Goal: Task Accomplishment & Management: Use online tool/utility

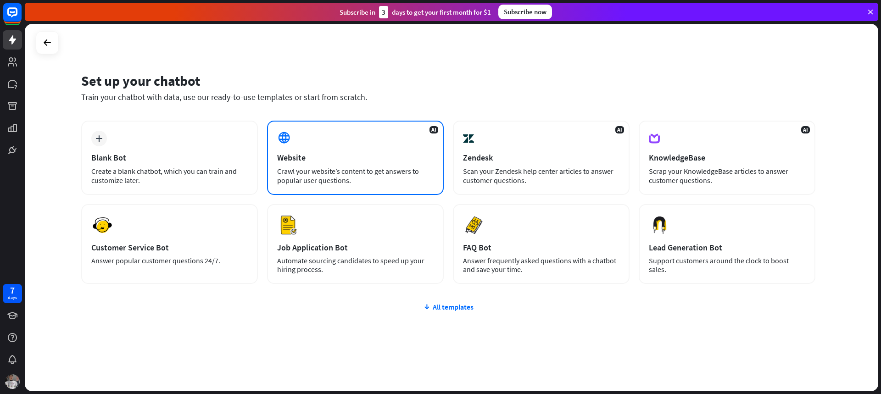
click at [335, 175] on div "Crawl your website’s content to get answers to popular user questions." at bounding box center [355, 175] width 156 height 18
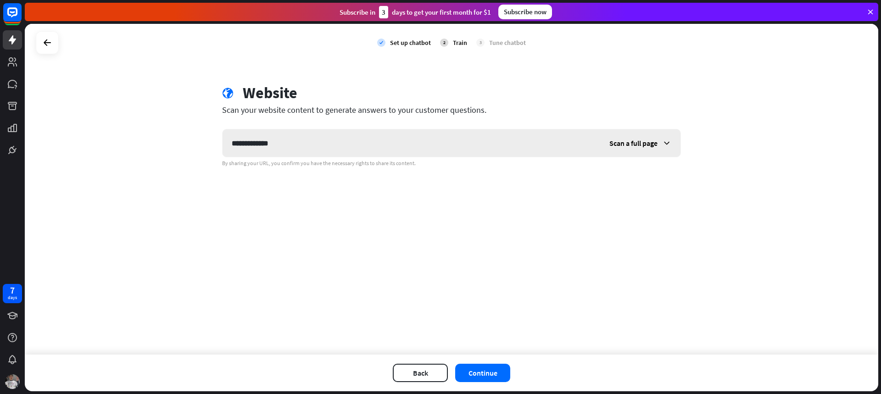
type input "**********"
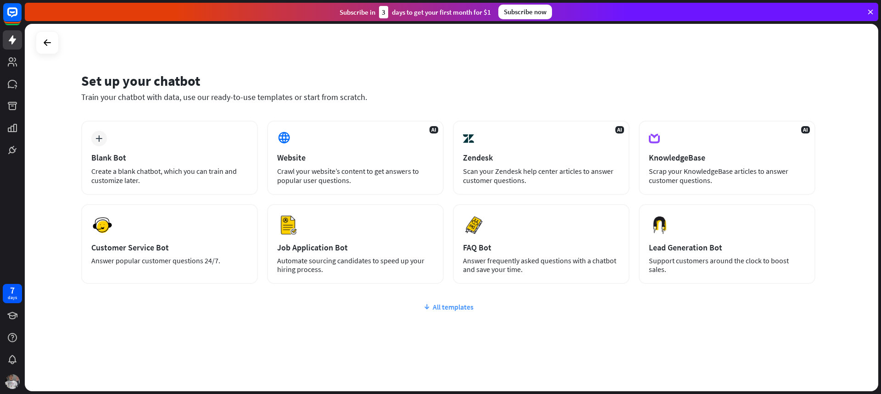
click at [430, 305] on icon at bounding box center [426, 306] width 7 height 9
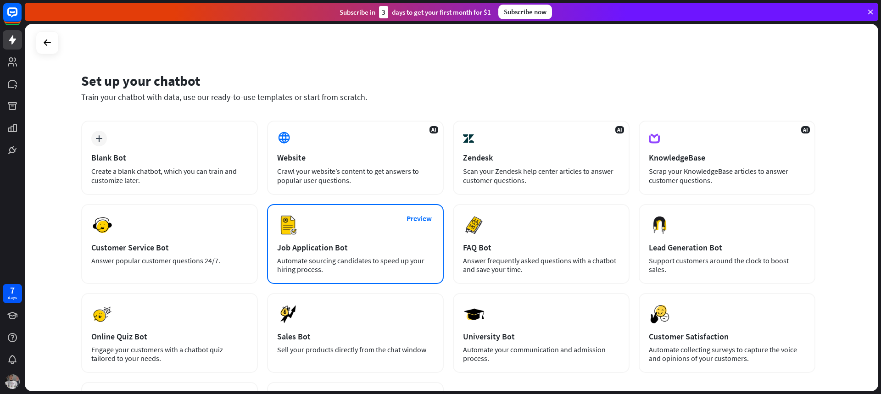
scroll to position [41, 0]
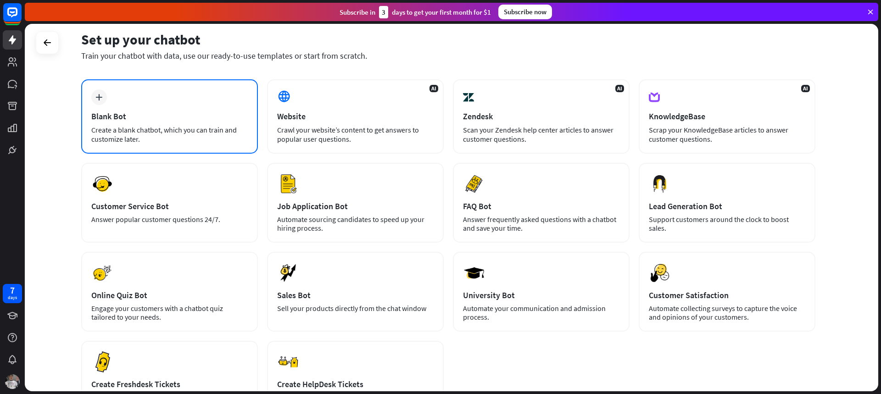
click at [222, 128] on div "Create a blank chatbot, which you can train and customize later." at bounding box center [169, 134] width 156 height 18
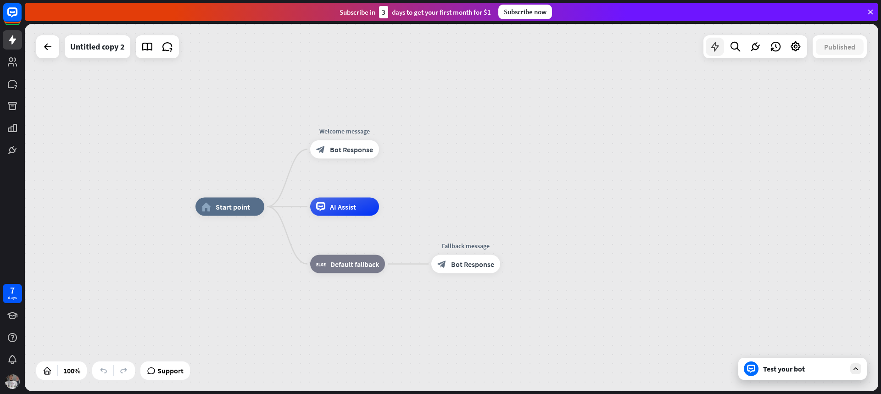
click at [719, 46] on icon at bounding box center [715, 47] width 12 height 12
